Goal: Task Accomplishment & Management: Complete application form

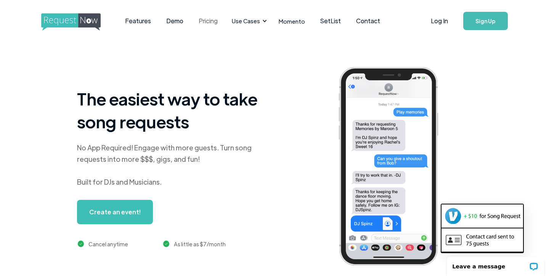
click at [206, 25] on link "Pricing" at bounding box center [208, 21] width 34 height 24
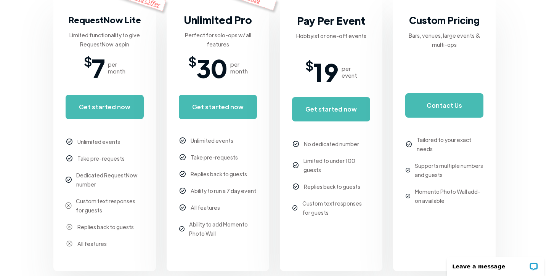
scroll to position [195, 0]
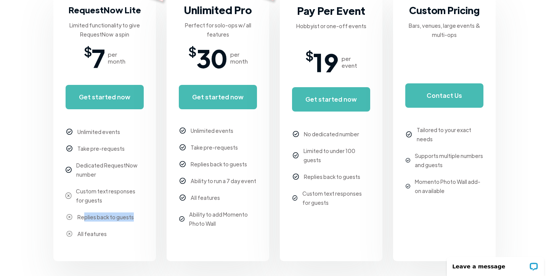
drag, startPoint x: 128, startPoint y: 218, endPoint x: 82, endPoint y: 216, distance: 46.2
click at [82, 216] on div "Replies back to guests" at bounding box center [105, 217] width 56 height 9
click at [44, 168] on body "Features Demo Pricing Use Cases Wedding + Private Events Karaoke DJs Bar/Club &…" at bounding box center [274, 269] width 549 height 928
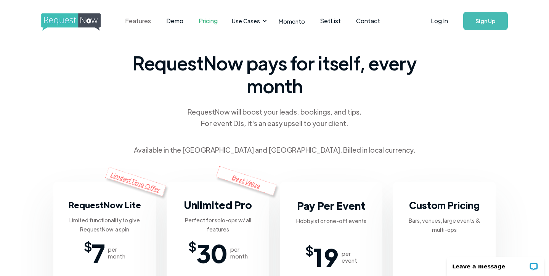
scroll to position [0, 0]
click at [146, 17] on link "Features" at bounding box center [137, 21] width 41 height 24
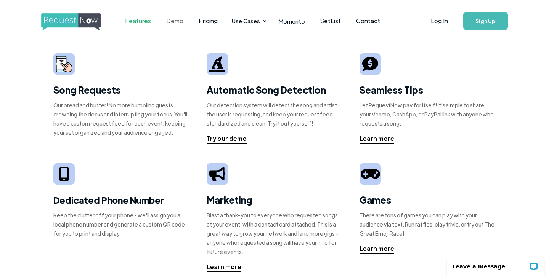
click at [176, 20] on link "Demo" at bounding box center [174, 21] width 32 height 24
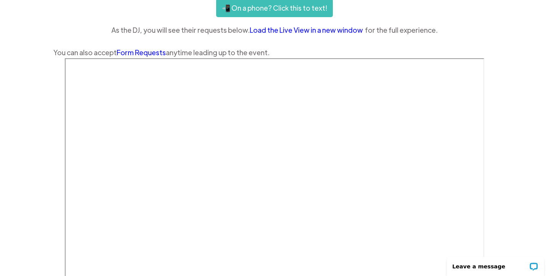
scroll to position [181, 0]
click at [518, 124] on div "Features Demo Pricing Use Cases Wedding + Private Events Karaoke DJs Bar/Club &…" at bounding box center [274, 113] width 549 height 589
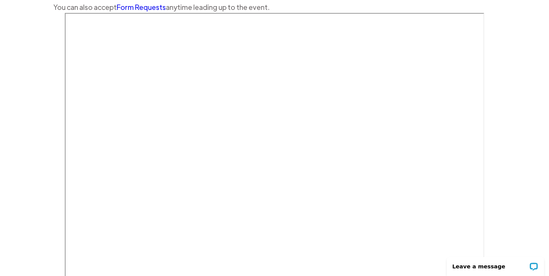
scroll to position [228, 0]
click at [61, 74] on div at bounding box center [274, 159] width 442 height 293
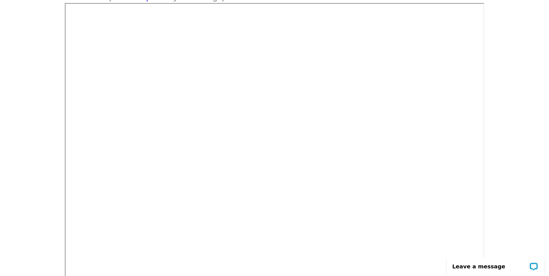
scroll to position [232, 0]
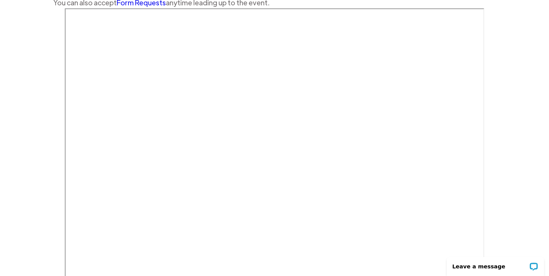
click at [351, 1] on div "You can also accept Form Requests anytime leading up to the event." at bounding box center [274, 2] width 442 height 11
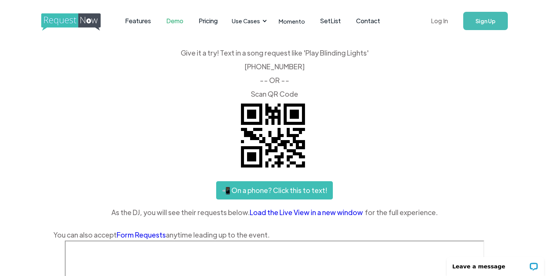
scroll to position [0, 0]
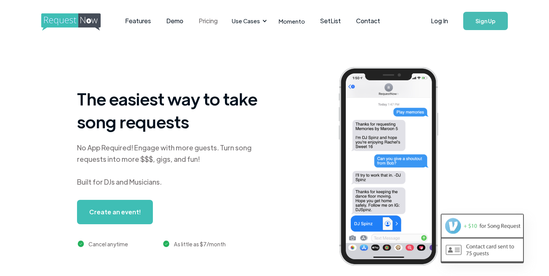
click at [208, 20] on link "Pricing" at bounding box center [208, 21] width 34 height 24
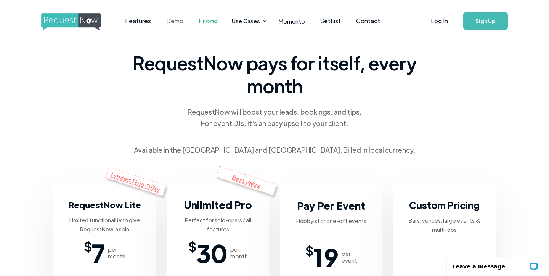
click at [181, 20] on link "Demo" at bounding box center [174, 21] width 32 height 24
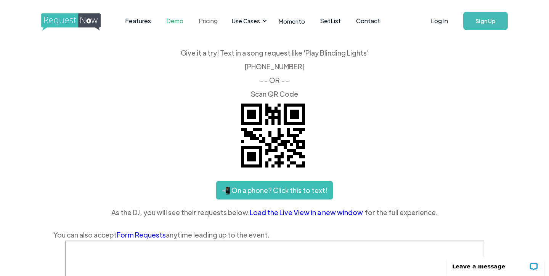
click at [203, 18] on link "Pricing" at bounding box center [208, 21] width 34 height 24
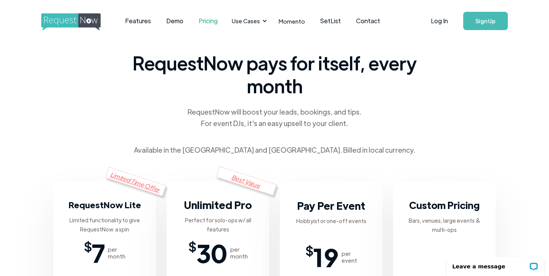
click at [471, 16] on link "Sign Up" at bounding box center [485, 21] width 45 height 18
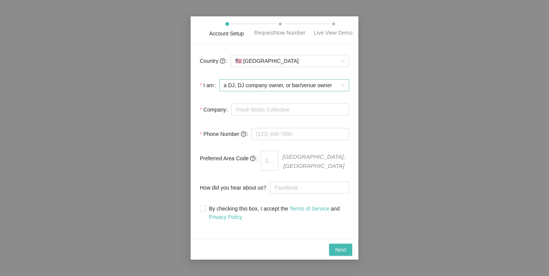
click at [277, 91] on span "a DJ, DJ company owner, or bar/venue owner" at bounding box center [284, 85] width 121 height 11
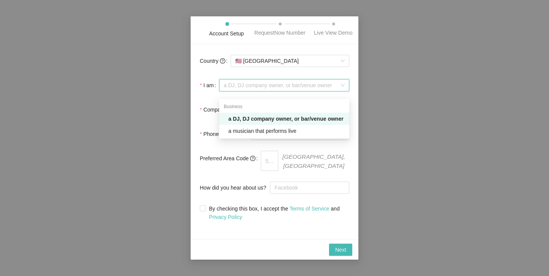
click at [274, 90] on span "a DJ, DJ company owner, or bar/venue owner" at bounding box center [284, 85] width 121 height 11
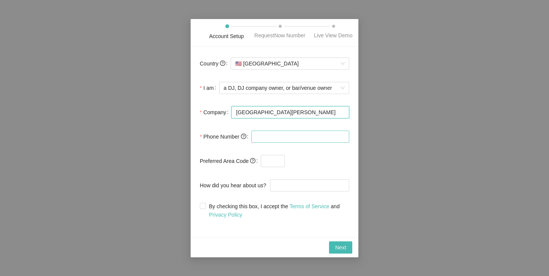
type input "[GEOGRAPHIC_DATA][PERSON_NAME]"
type input "[PHONE_NUMBER]"
click at [279, 166] on input "text" at bounding box center [273, 161] width 24 height 12
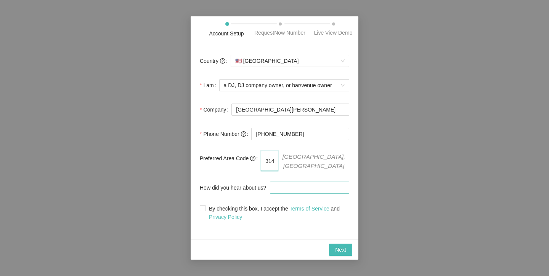
type input "314"
click at [284, 191] on input "How did you hear about us?" at bounding box center [309, 188] width 79 height 12
type input "Google"
click at [205, 209] on span at bounding box center [203, 208] width 6 height 6
click at [205, 209] on input "By checking this box, I accept the Terms of Service and Privacy Policy" at bounding box center [202, 207] width 5 height 5
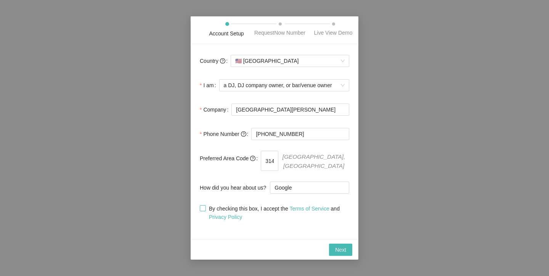
checkbox input "true"
click at [346, 251] on button "Next" at bounding box center [340, 250] width 23 height 12
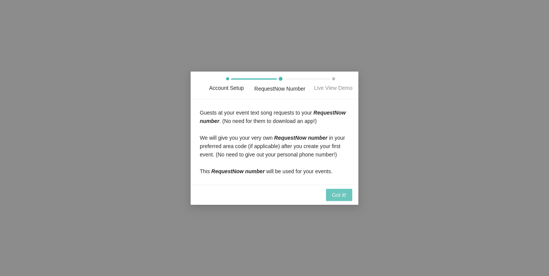
click at [332, 199] on span "Got it!" at bounding box center [339, 195] width 14 height 8
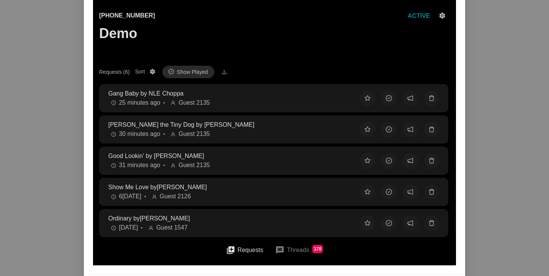
scroll to position [68, 0]
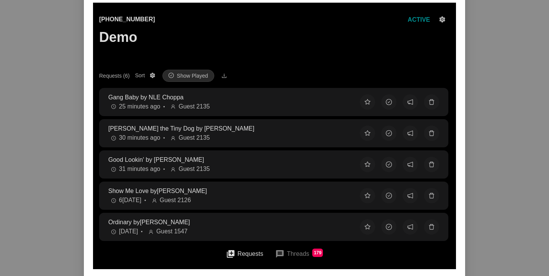
click at [124, 75] on div "Requests (6)" at bounding box center [114, 76] width 30 height 8
click at [148, 75] on button "Requests (6) Sort Show Played" at bounding box center [152, 75] width 9 height 9
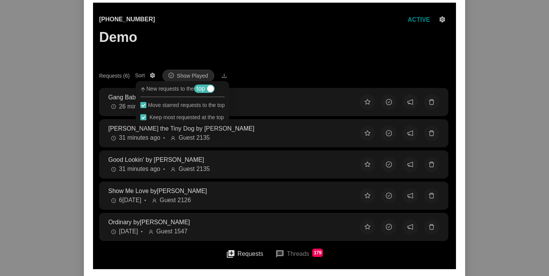
click at [118, 74] on div "Requests (6)" at bounding box center [114, 76] width 30 height 8
click at [148, 74] on button "Requests (6) Sort Show Played" at bounding box center [152, 75] width 9 height 9
click at [114, 75] on div "Requests (6)" at bounding box center [114, 76] width 30 height 8
click at [148, 75] on button "Requests (6) Sort Show Played" at bounding box center [152, 75] width 9 height 9
click at [117, 76] on div "Requests (6)" at bounding box center [114, 76] width 30 height 8
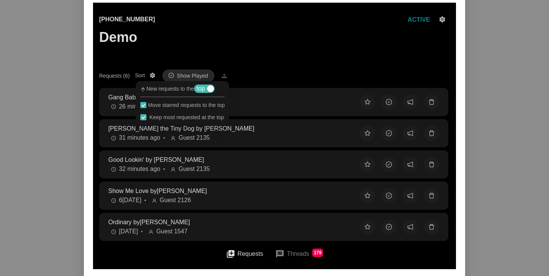
click at [148, 76] on button "Requests (6) Sort Show Played" at bounding box center [152, 75] width 9 height 9
click at [269, 72] on div "Requests (6) Sort Show Played" at bounding box center [274, 76] width 351 height 12
click at [157, 72] on button "Requests (6) Sort Show Played" at bounding box center [152, 75] width 9 height 9
click at [286, 258] on button "message Threads 179" at bounding box center [299, 254] width 60 height 18
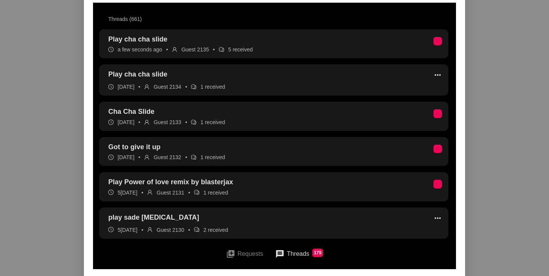
click at [248, 250] on button "queue Requests" at bounding box center [245, 253] width 50 height 17
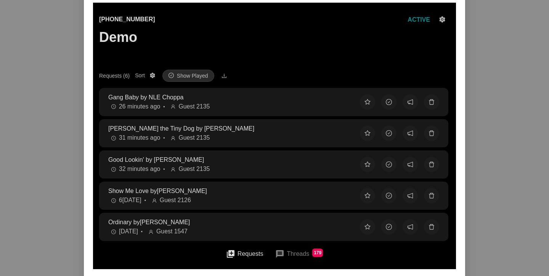
click at [234, 250] on button "queue Requests" at bounding box center [245, 253] width 50 height 17
click at [276, 253] on button "message Threads 179" at bounding box center [299, 254] width 60 height 18
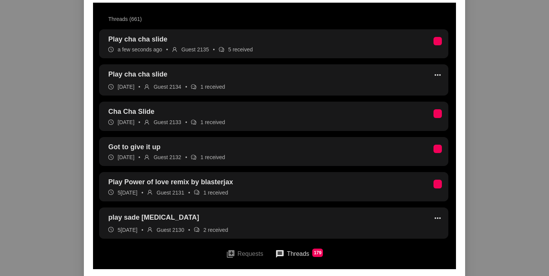
click at [254, 249] on button "queue Requests" at bounding box center [245, 253] width 50 height 17
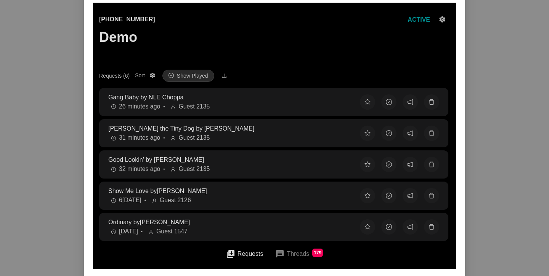
click at [295, 253] on button "message Threads 179" at bounding box center [299, 254] width 60 height 18
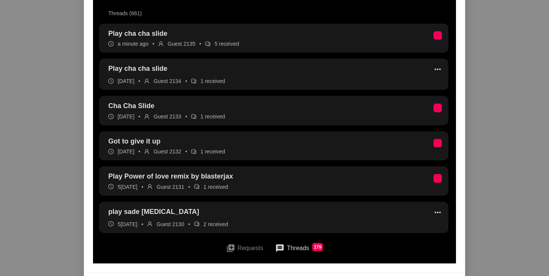
scroll to position [72, 0]
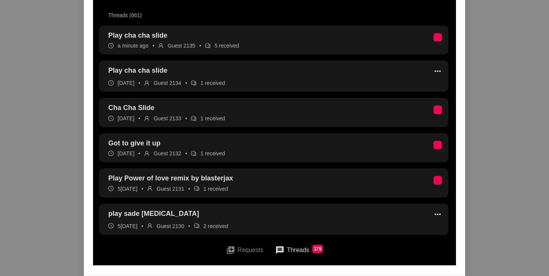
click at [243, 255] on button "queue Requests" at bounding box center [245, 250] width 50 height 17
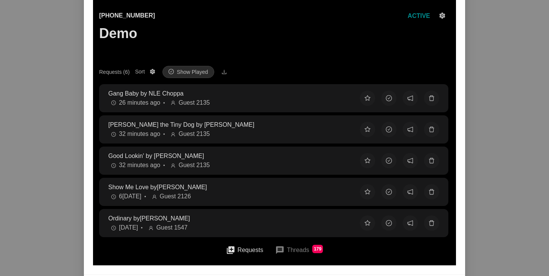
click at [291, 251] on button "message Threads 179" at bounding box center [299, 250] width 60 height 18
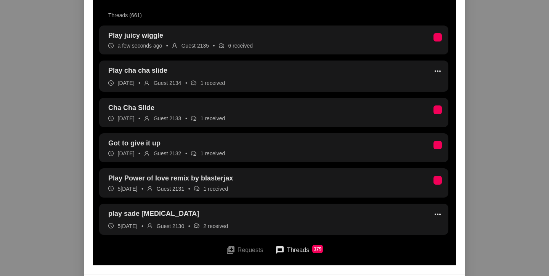
click at [240, 253] on button "queue Requests" at bounding box center [245, 250] width 50 height 17
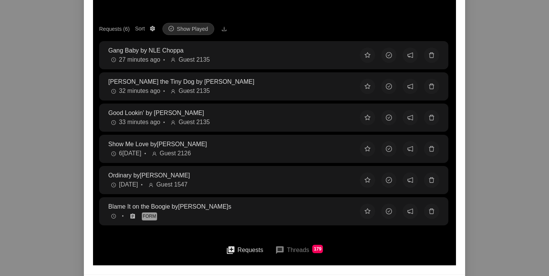
scroll to position [21, 0]
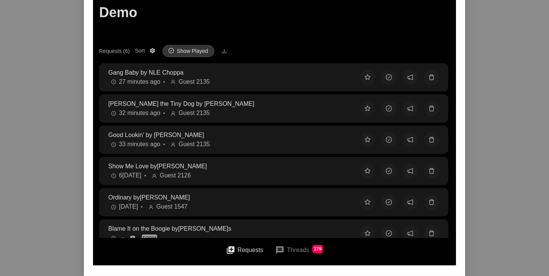
click at [174, 48] on icon "check-circle" at bounding box center [170, 50] width 5 height 5
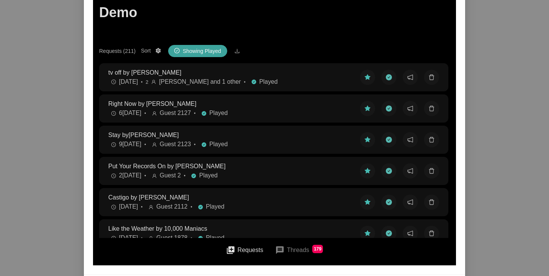
click at [179, 49] on icon "check-circle" at bounding box center [176, 50] width 5 height 5
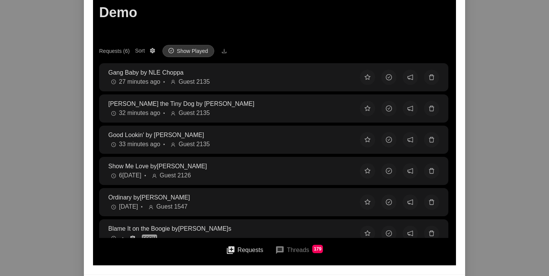
click at [179, 49] on span "Show Played" at bounding box center [192, 51] width 31 height 8
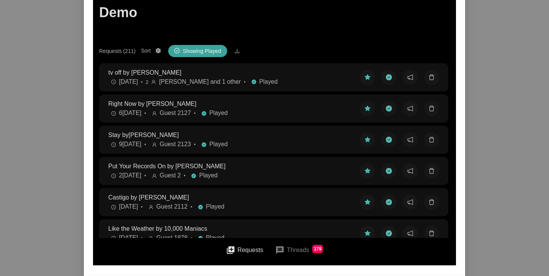
click at [179, 49] on icon "check-circle" at bounding box center [176, 50] width 5 height 5
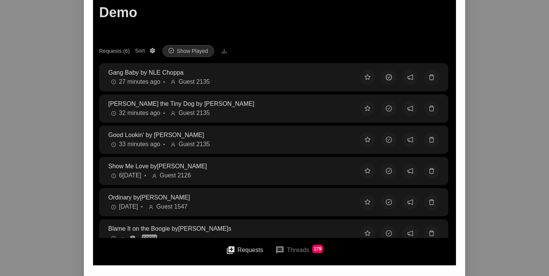
click at [389, 80] on button at bounding box center [388, 77] width 15 height 15
click at [389, 101] on button at bounding box center [388, 108] width 15 height 15
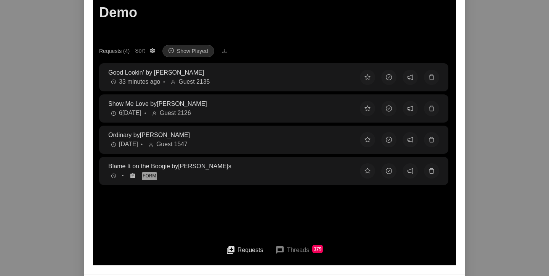
click at [389, 80] on button at bounding box center [388, 77] width 15 height 15
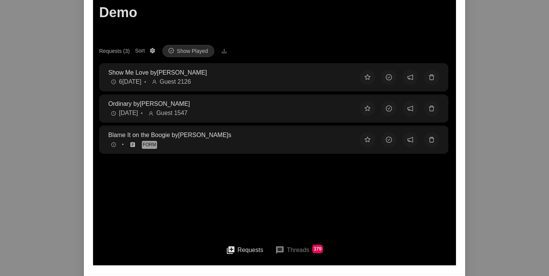
click at [389, 80] on button at bounding box center [388, 77] width 15 height 15
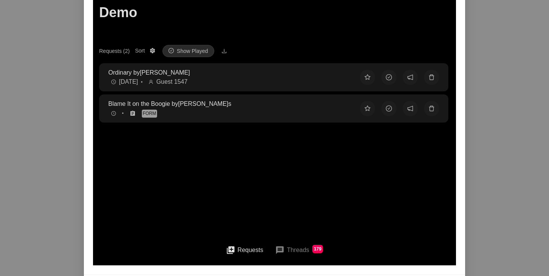
click at [389, 80] on button at bounding box center [388, 77] width 15 height 15
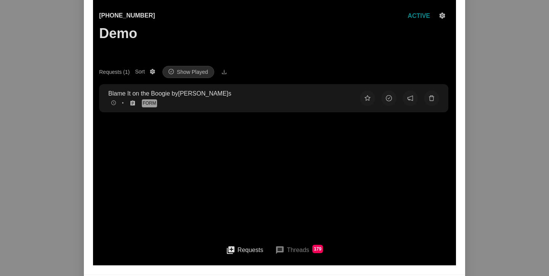
click at [123, 71] on div "Requests (1)" at bounding box center [114, 72] width 30 height 8
click at [148, 71] on button "Requests (1) Sort Show Played" at bounding box center [152, 71] width 9 height 9
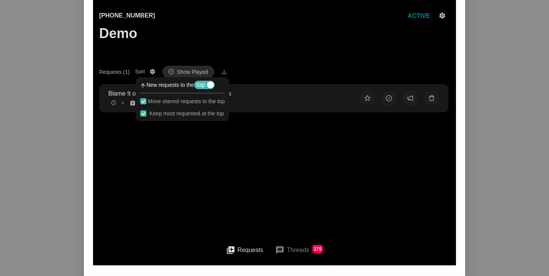
click at [203, 86] on span "top" at bounding box center [201, 85] width 8 height 8
click at [202, 86] on div "button" at bounding box center [198, 85] width 7 height 7
click at [274, 60] on div "[PHONE_NUMBER] Demo ACTIVE" at bounding box center [274, 38] width 351 height 55
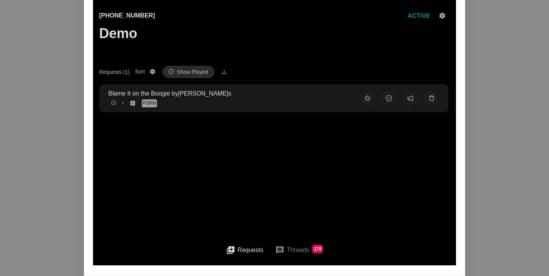
click at [290, 250] on button "message Threads 179" at bounding box center [299, 250] width 60 height 18
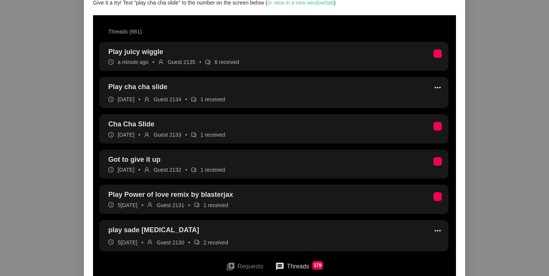
scroll to position [59, 0]
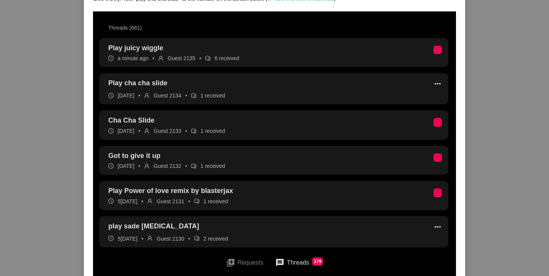
click at [431, 51] on li "Play juicy wiggle a minute ago • Guest 2135 • 6 received" at bounding box center [273, 52] width 349 height 29
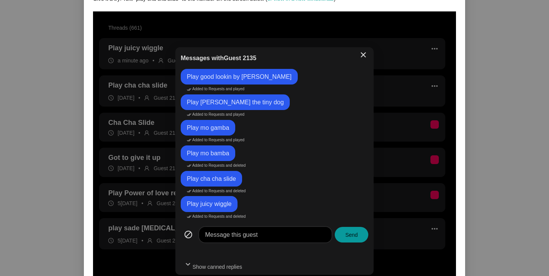
scroll to position [38, 0]
click at [359, 50] on span "close" at bounding box center [363, 54] width 9 height 9
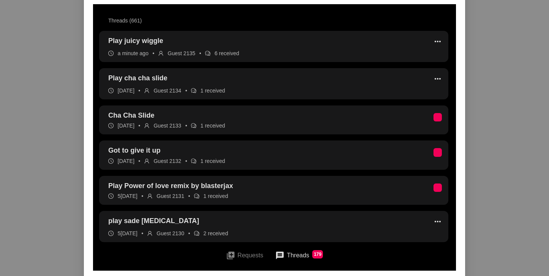
scroll to position [69, 0]
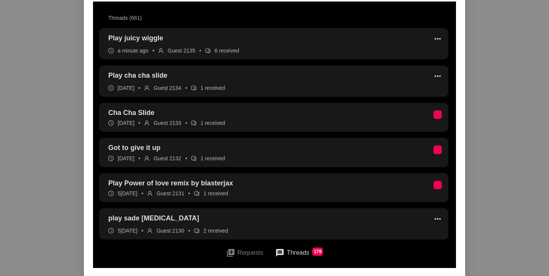
click at [251, 253] on button "queue Requests" at bounding box center [245, 252] width 50 height 17
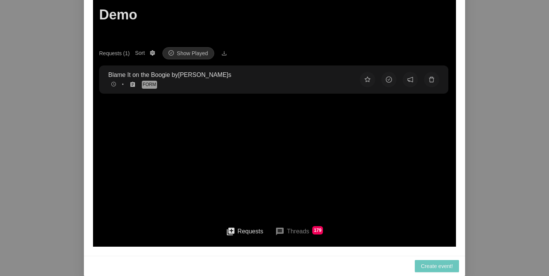
scroll to position [98, 0]
click at [437, 265] on span "Create event!" at bounding box center [437, 266] width 32 height 8
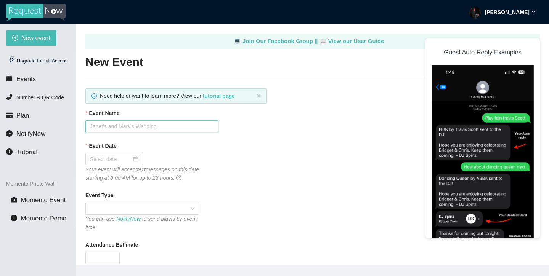
click at [165, 129] on input "Event Name" at bounding box center [151, 126] width 133 height 12
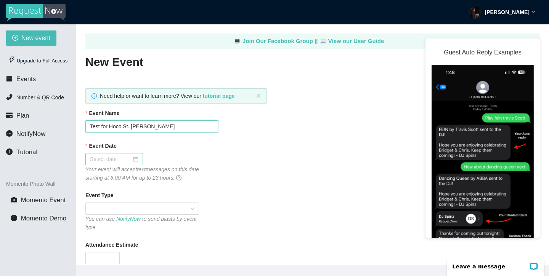
type input "Test for Hoco St. [PERSON_NAME]"
click at [109, 153] on div at bounding box center [114, 159] width 58 height 12
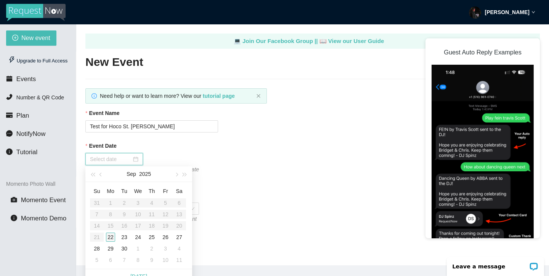
type input "[DATE]"
click at [112, 237] on div "22" at bounding box center [110, 237] width 9 height 9
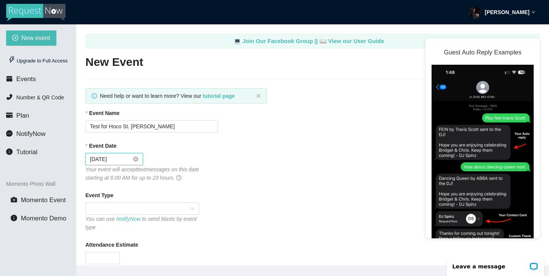
click at [131, 159] on div "[DATE]" at bounding box center [114, 159] width 48 height 8
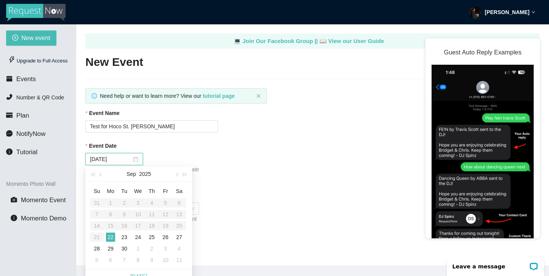
click at [178, 154] on div "[DATE]" at bounding box center [151, 159] width 133 height 12
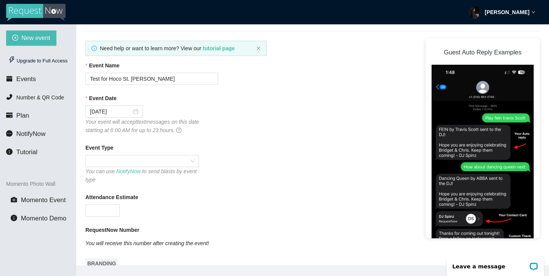
scroll to position [54, 0]
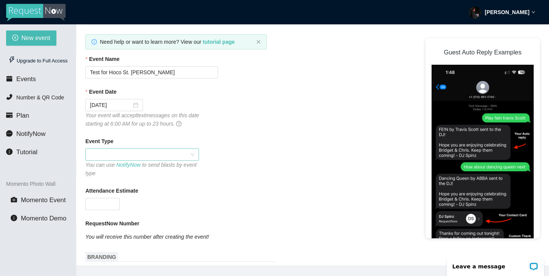
click at [153, 154] on span at bounding box center [142, 154] width 104 height 11
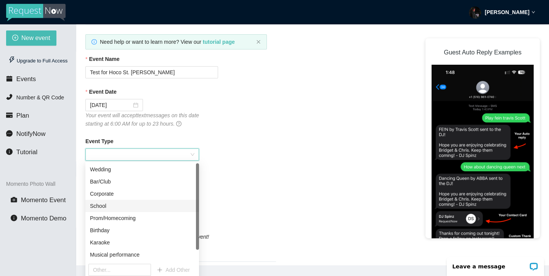
click at [136, 207] on div "School" at bounding box center [142, 206] width 104 height 8
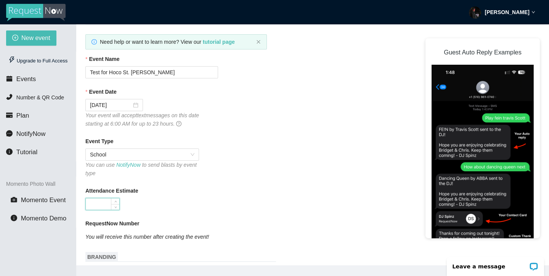
click at [101, 200] on input "Attendance Estimate" at bounding box center [103, 204] width 34 height 11
type input "1000"
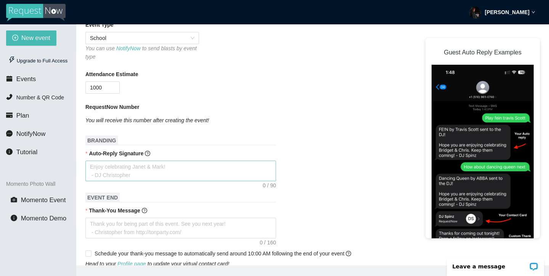
scroll to position [173, 0]
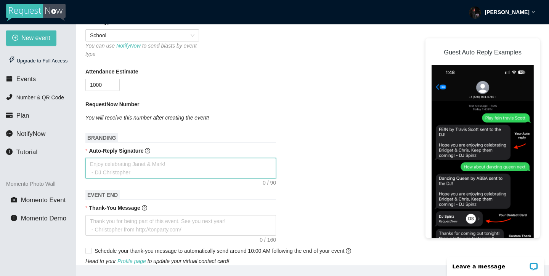
click at [200, 165] on textarea "Auto-Reply Signature" at bounding box center [180, 168] width 191 height 21
type textarea "*"
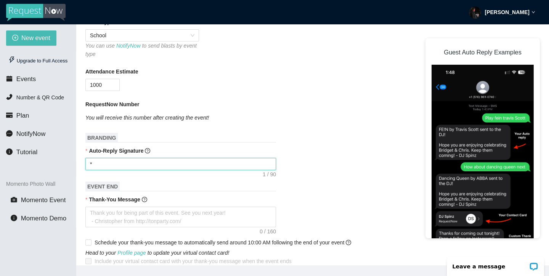
type textarea "*N"
type textarea "*No"
type textarea "*Not"
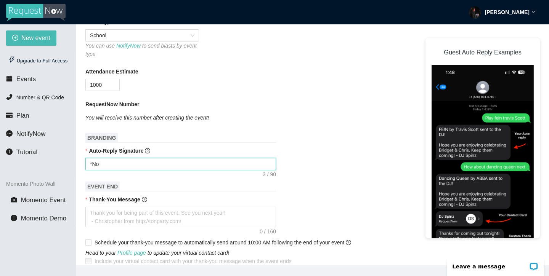
type textarea "*Not"
type textarea "*Note"
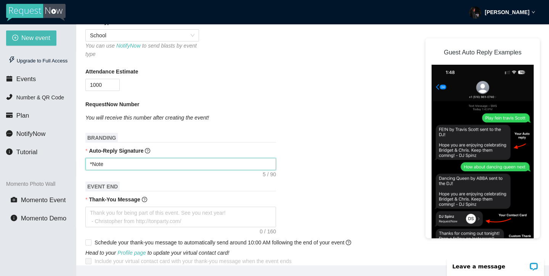
type textarea "*Note -"
type textarea "*Note - Y"
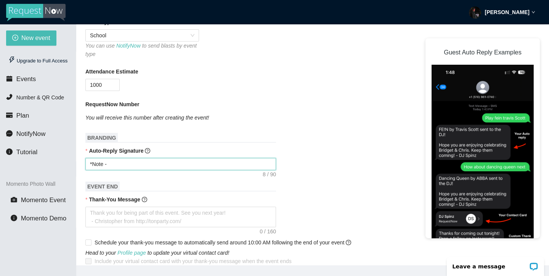
type textarea "*Note - Y"
type textarea "*Note - Yo"
type textarea "*Note - You"
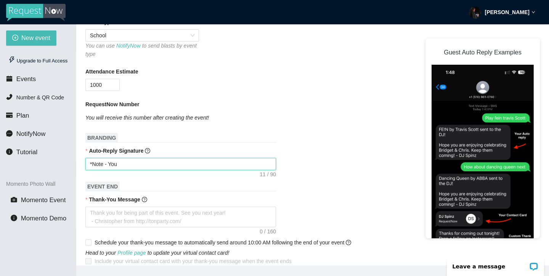
type textarea "*Note - Your"
type textarea "*Note - Your s"
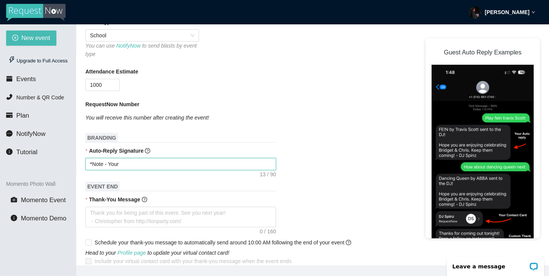
type textarea "*Note - Your s"
type textarea "*Note - Your si"
type textarea "*Note - Your sin"
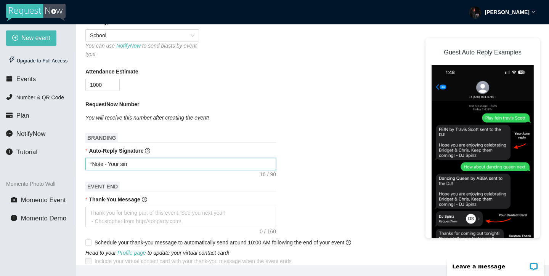
type textarea "*Note - Your si"
type textarea "*Note - Your s"
type textarea "*Note - Your so"
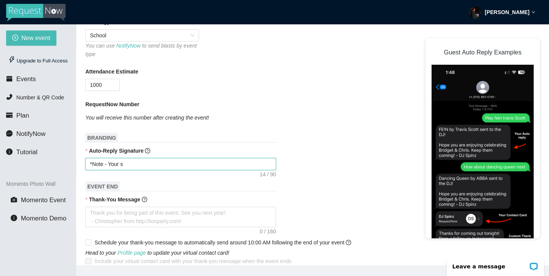
type textarea "*Note - Your so"
type textarea "*Note - Your son"
type textarea "*Note - Your song"
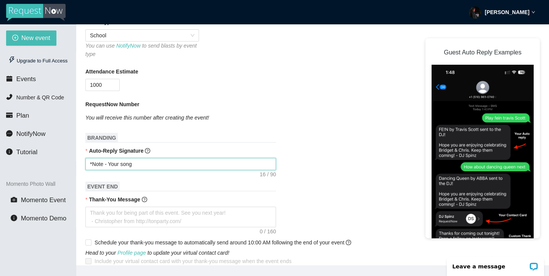
type textarea "*Note - Your song"
type textarea "*Note - Your song w"
type textarea "*Note - Your song wi"
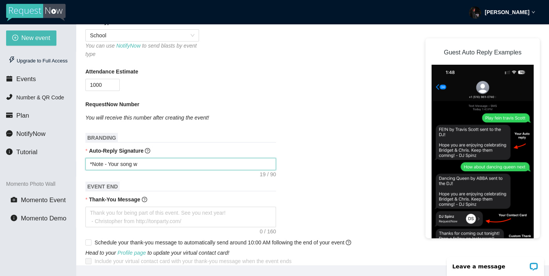
type textarea "*Note - Your song wi"
type textarea "*Note - Your song wil"
type textarea "*Note - Your song will"
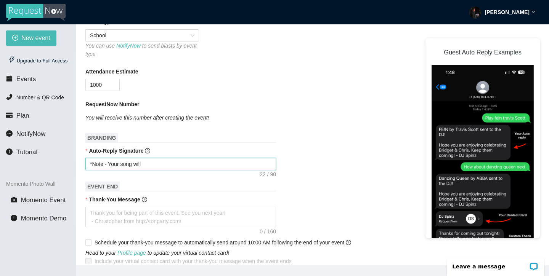
type textarea "*Note - Your song will"
type textarea "*Note - Your song will n"
type textarea "*Note - Your song will no"
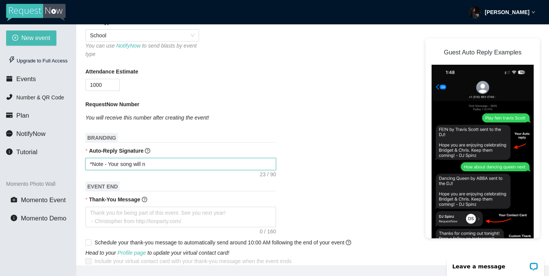
type textarea "*Note - Your song will no"
type textarea "*Note - Your song will not"
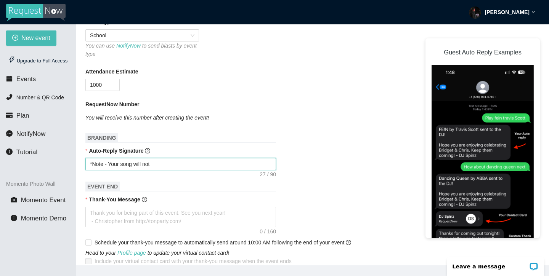
type textarea "*Note - Your song will not b"
type textarea "*Note - Your song will not be"
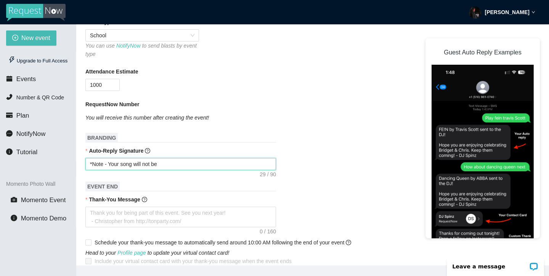
type textarea "*Note - Your song will not be"
type textarea "*Note - Your song will not be p"
type textarea "*Note - Your song will not be pl"
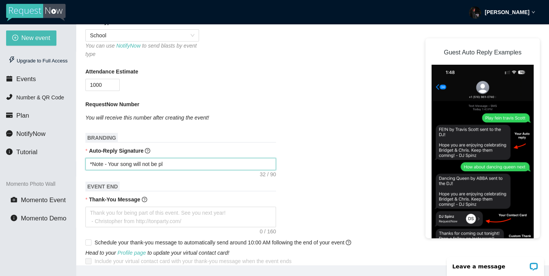
type textarea "*Note - Your song will not be pla"
type textarea "*Note - Your song will not be play"
type textarea "*Note - Your song will not be playe"
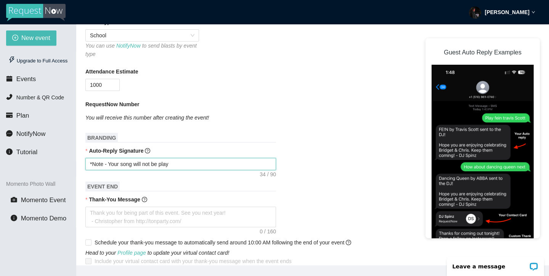
type textarea "*Note - Your song will not be playe"
type textarea "*Note - Your song will not be played"
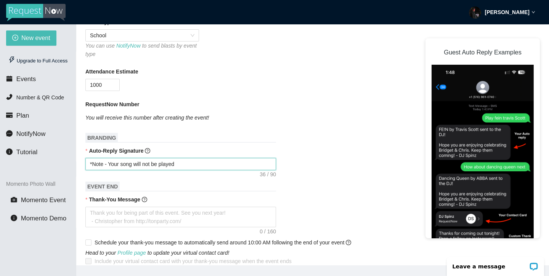
type textarea "*Note - Your song will not be played i"
type textarea "*Note - Your song will not be played if"
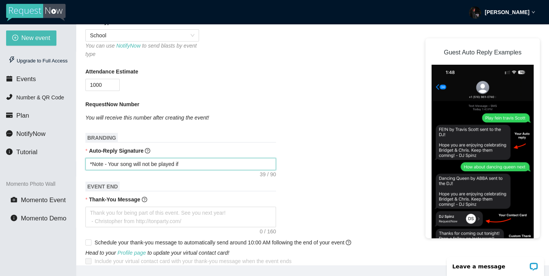
type textarea "*Note - Your song will not be played if"
type textarea "*Note - Your song will not be played if d"
type textarea "*Note - Your song will not be played if de"
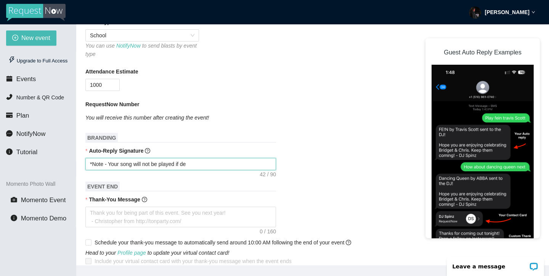
type textarea "*Note - Your song will not be played if [PERSON_NAME]"
type textarea "*Note - Your song will not be played if deem"
type textarea "*Note - Your song will not be played if deems"
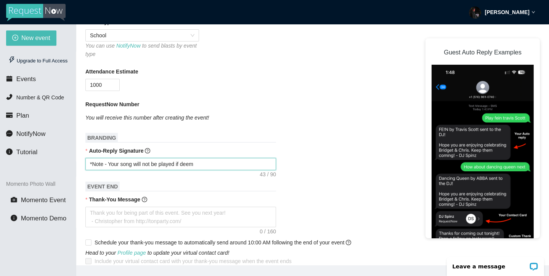
type textarea "*Note - Your song will not be played if deems"
type textarea "*Note - Your song will not be played if deem"
type textarea "*Note - Your song will not be played if deeme"
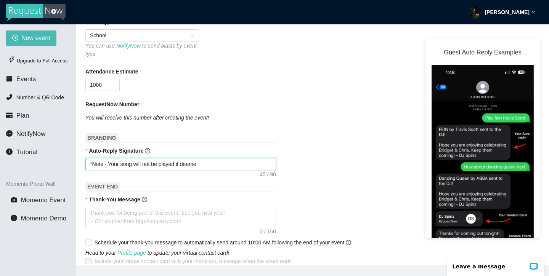
type textarea "*Note - Your song will not be played if deemed"
type textarea "*Note - Your song will not be played if deemed i"
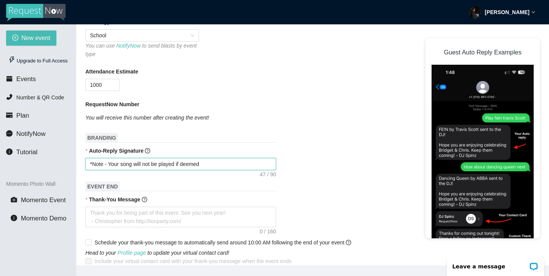
type textarea "*Note - Your song will not be played if deemed i"
type textarea "*Note - Your song will not be played if deemed in"
type textarea "*Note - Your song will not be played if deemed ina"
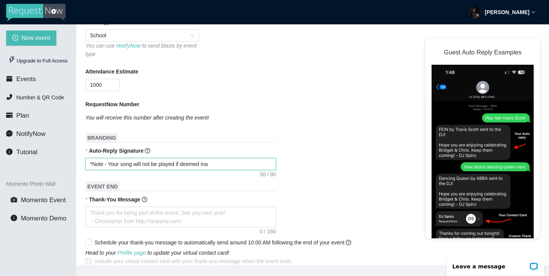
type textarea "*Note - Your song will not be played if deemed inap"
type textarea "*Note - Your song will not be played if deemed inapp"
type textarea "*Note - Your song will not be played if deemed inappr"
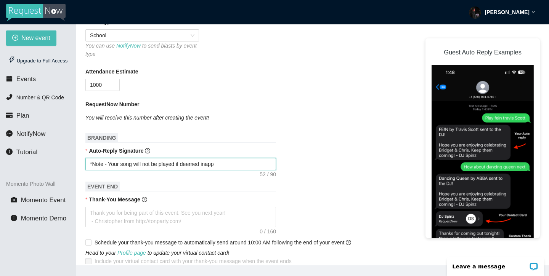
type textarea "*Note - Your song will not be played if deemed inappr"
type textarea "*Note - Your song will not be played if deemed inappro"
type textarea "*Note - Your song will not be played if deemed inapprop"
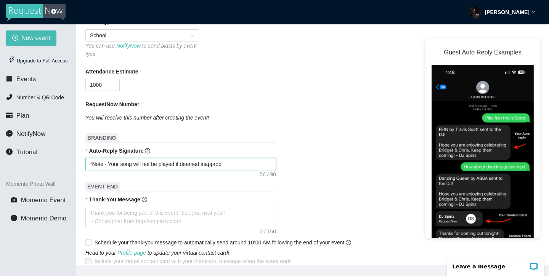
type textarea "*Note - Your song will not be played if deemed inappropr"
type textarea "*Note - Your song will not be played if deemed inappropri"
type textarea "*Note - Your song will not be played if deemed inappropria"
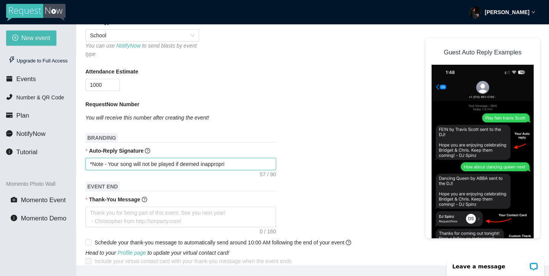
type textarea "*Note - Your song will not be played if deemed inappropria"
type textarea "*Note - Your song will not be played if deemed inappropriat"
type textarea "*Note - Your song will not be played if deemed inappropriate"
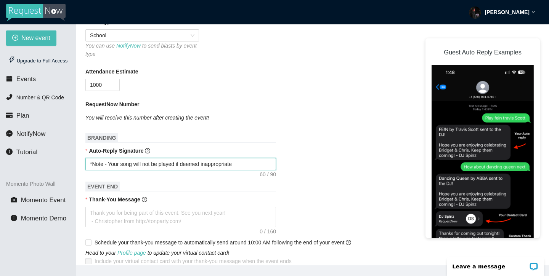
type textarea "*Note - Your song will not be played if deemed inappropriate"
type textarea "*Note - Your song will not be played if deemed inappropriate b"
type textarea "*Note - Your song will not be played if deemed inappropriate by"
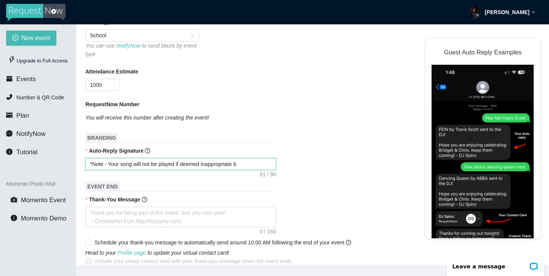
type textarea "*Note - Your song will not be played if deemed inappropriate by"
type textarea "*Note - Your song will not be played if deemed inappropriate by S"
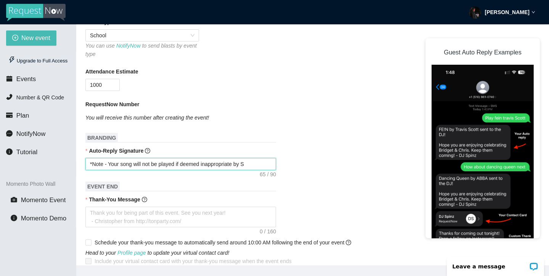
type textarea "*Note - Your song will not be played if deemed inappropriate by St"
type textarea "*Note - Your song will not be played if deemed inappropriate by St."
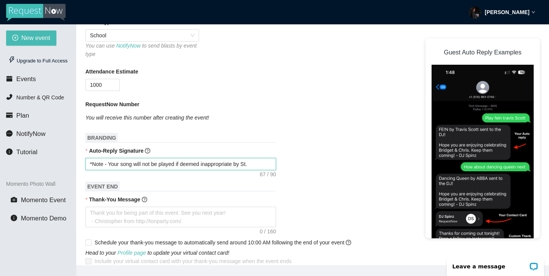
type textarea "*Note - Your song will not be played if deemed inappropriate by St."
type textarea "*Note - Your song will not be played if deemed inappropriate by St. D"
type textarea "*Note - Your song will not be played if deemed inappropriate by St. Do"
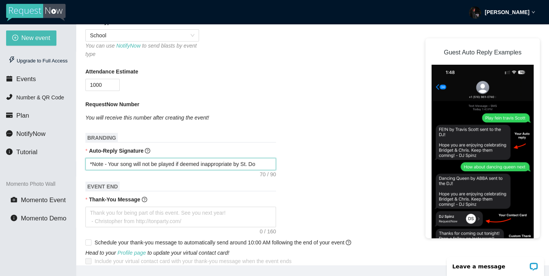
type textarea "*Note - Your song will not be played if deemed inappropriate by St. Dom"
type textarea "*Note - Your song will not be played if deemed inappropriate by St. Domi"
type textarea "*Note - Your song will not be played if deemed inappropriate by St.[PERSON_NAME…"
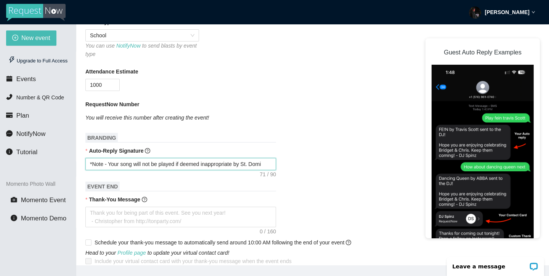
type textarea "*Note - Your song will not be played if deemed inappropriate by St.[PERSON_NAME…"
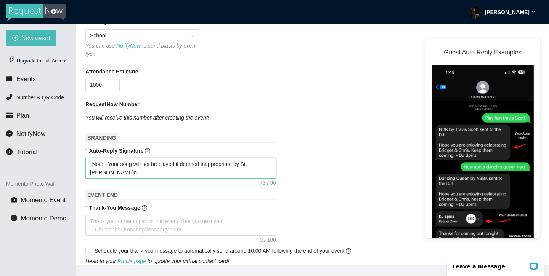
type textarea "*Note - Your song will not be played if deemed inappropriate by St. Domini"
type textarea "*Note - Your song will not be played if deemed inappropriate by St. [PERSON_NAM…"
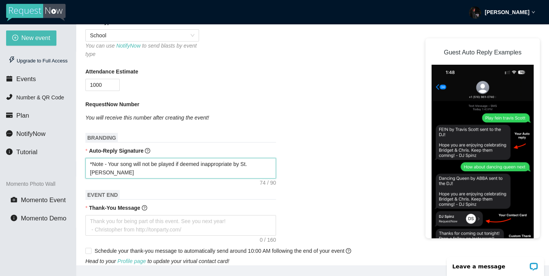
type textarea "*Note - Your song will not be played if deemed inappropriate by St. [PERSON_NAM…"
type textarea "*Note - Your song will not be played if deemed inappropriate by St.[PERSON_NAME]"
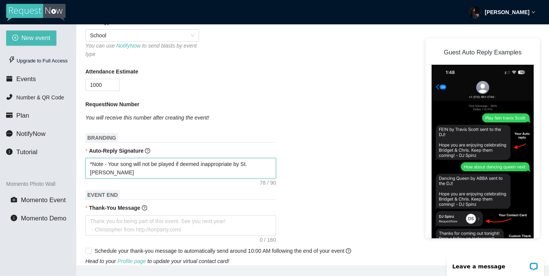
type textarea "*Note - Your song will not be played if deemed inappropriate by St. [PERSON_NAM…"
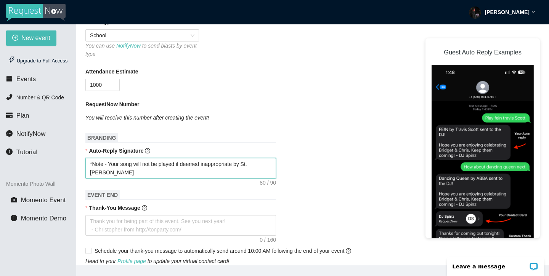
type textarea "*Note - Your song will not be played if deemed inappropriate by St. [PERSON_NAM…"
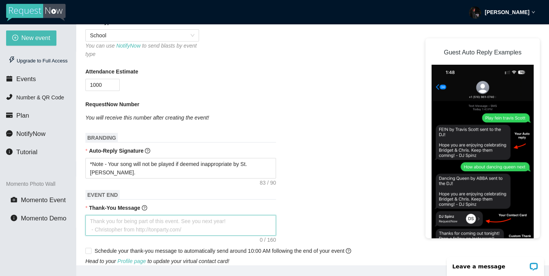
click at [192, 228] on textarea "Thank-You Message" at bounding box center [180, 225] width 191 height 21
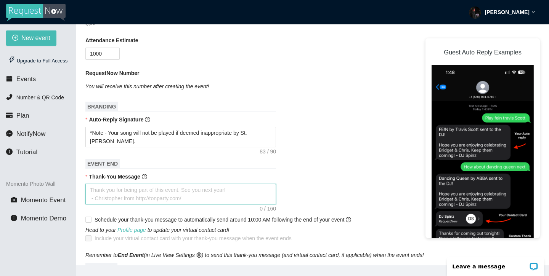
scroll to position [207, 0]
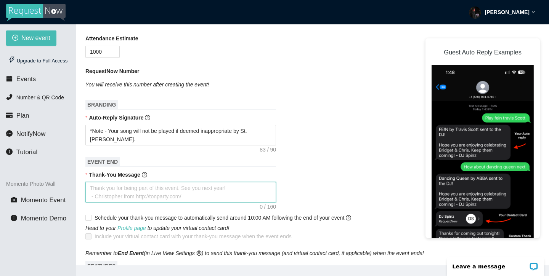
click at [131, 194] on textarea "Thank-You Message" at bounding box center [180, 192] width 191 height 21
type textarea "H"
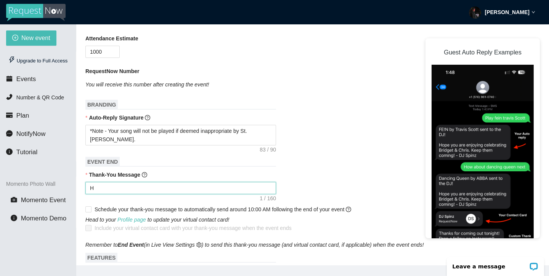
type textarea "Ha"
type textarea "Hap"
type textarea "Happ"
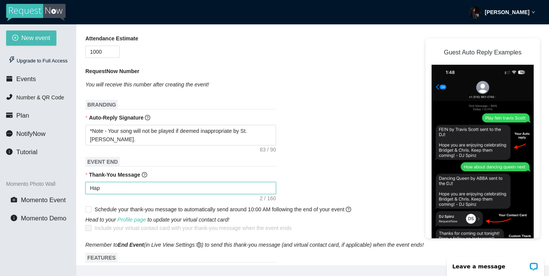
type textarea "Happ"
type textarea "Happy"
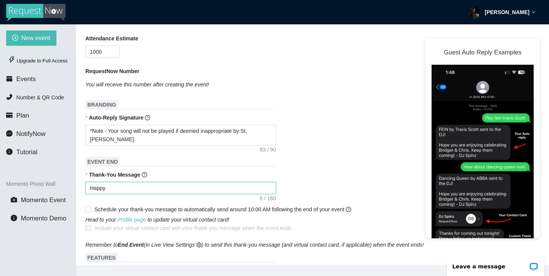
type textarea "Happy H"
click at [179, 184] on textarea "Happy Hoco Crusaders! Party Hard tonight!!" at bounding box center [180, 188] width 191 height 12
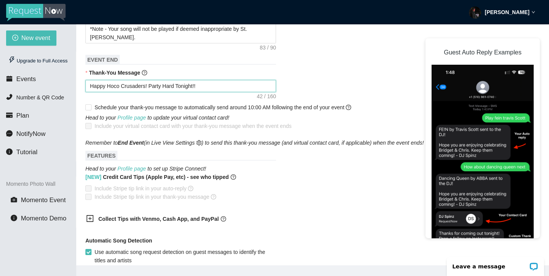
scroll to position [310, 0]
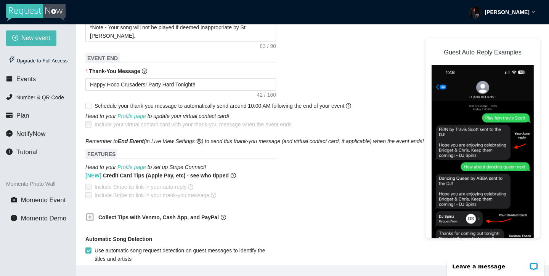
click at [308, 90] on form "Event Name Test for [GEOGRAPHIC_DATA] [PERSON_NAME] Event Date [DATE] Your even…" at bounding box center [312, 105] width 454 height 612
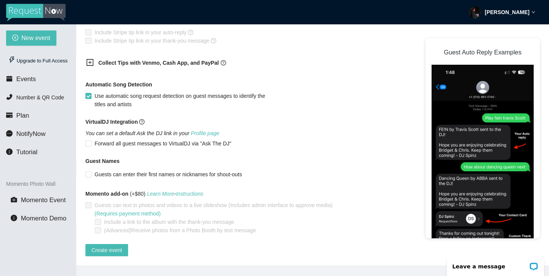
scroll to position [471, 0]
click at [121, 246] on span "Create event" at bounding box center [106, 250] width 30 height 8
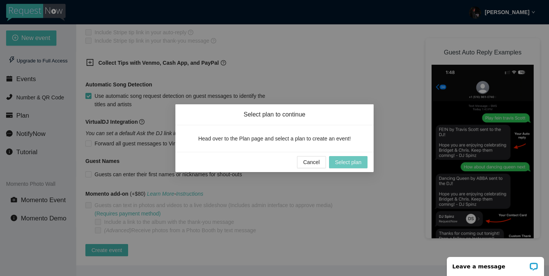
click at [337, 161] on span "Select plan" at bounding box center [348, 162] width 26 height 8
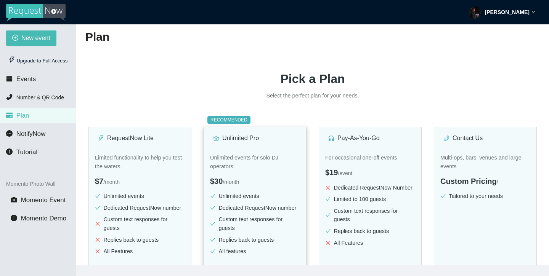
scroll to position [71, 0]
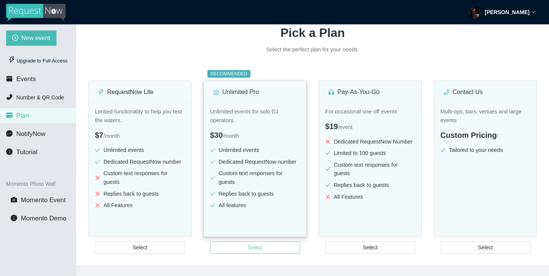
click at [245, 242] on button "Select" at bounding box center [255, 248] width 90 height 12
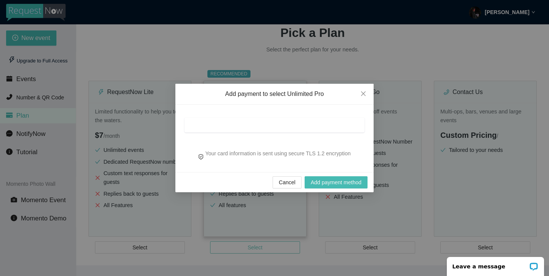
scroll to position [0, 0]
click at [226, 134] on div at bounding box center [274, 127] width 180 height 26
click at [222, 129] on div at bounding box center [274, 125] width 180 height 15
click at [285, 181] on span "Cancel" at bounding box center [287, 182] width 17 height 8
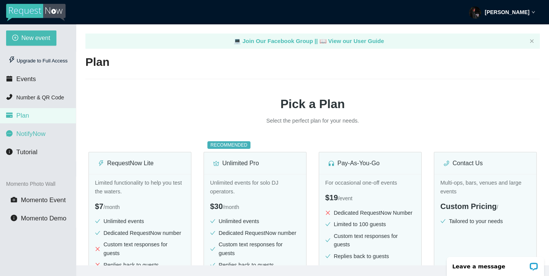
click at [44, 135] on span "NotifyNow" at bounding box center [30, 133] width 29 height 7
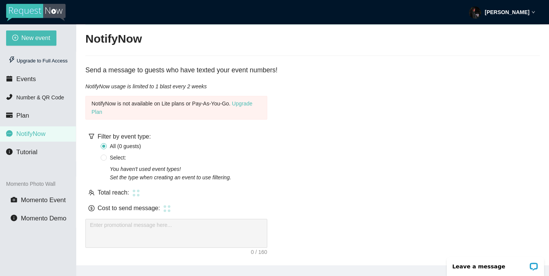
scroll to position [29, 0]
click at [51, 196] on li "Momento Event" at bounding box center [38, 200] width 76 height 15
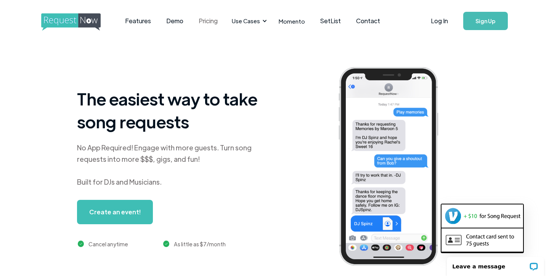
click at [200, 21] on link "Pricing" at bounding box center [208, 21] width 34 height 24
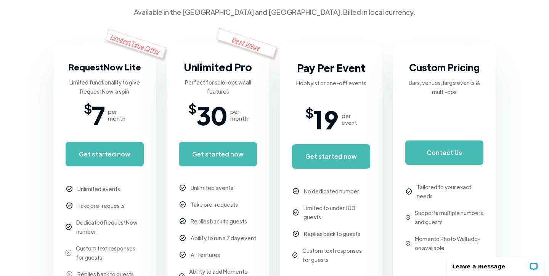
scroll to position [144, 0]
